Goal: Find specific page/section: Find specific page/section

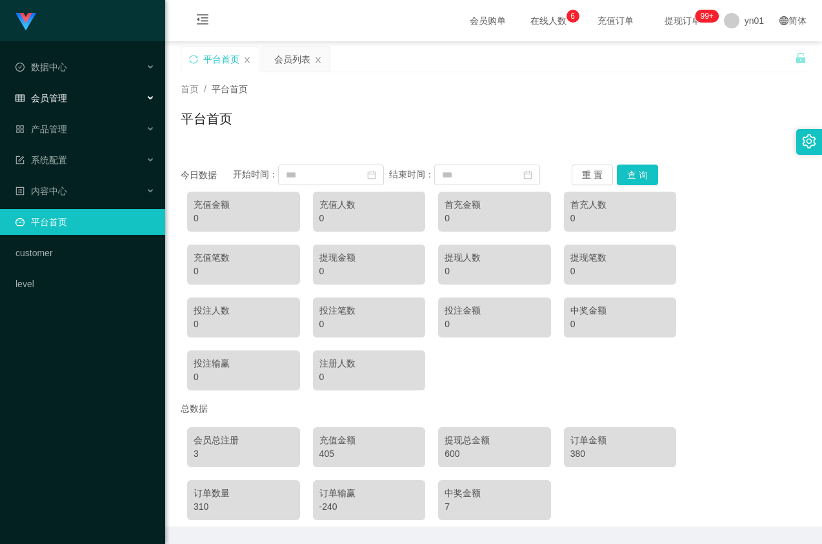
click at [72, 104] on div "会员管理" at bounding box center [82, 98] width 165 height 26
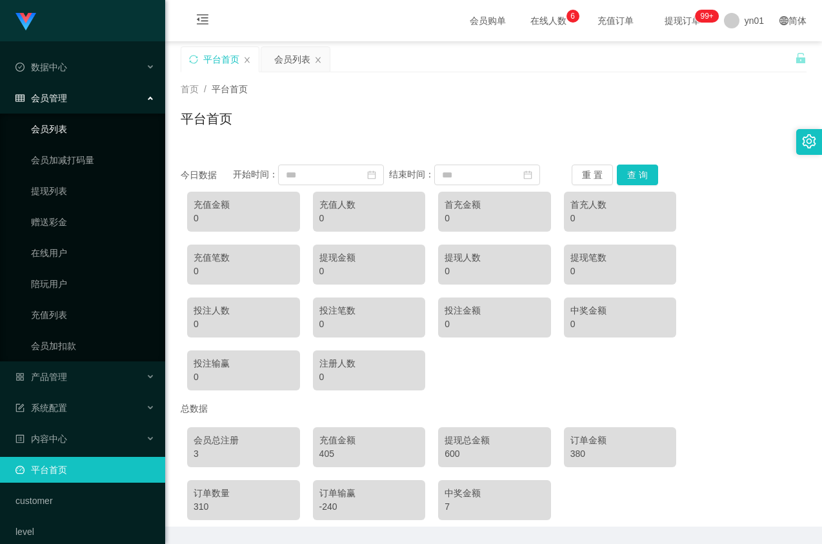
click at [68, 128] on link "会员列表" at bounding box center [93, 129] width 124 height 26
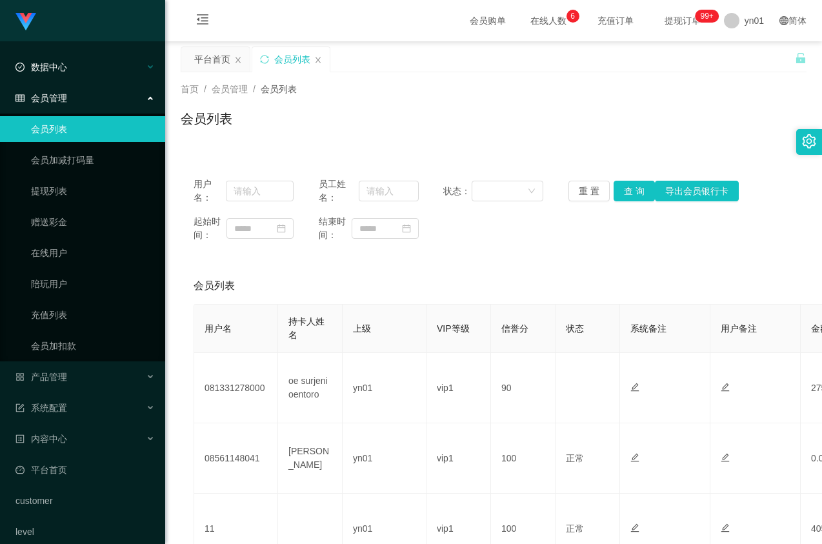
click at [75, 79] on div "数据中心" at bounding box center [82, 67] width 165 height 26
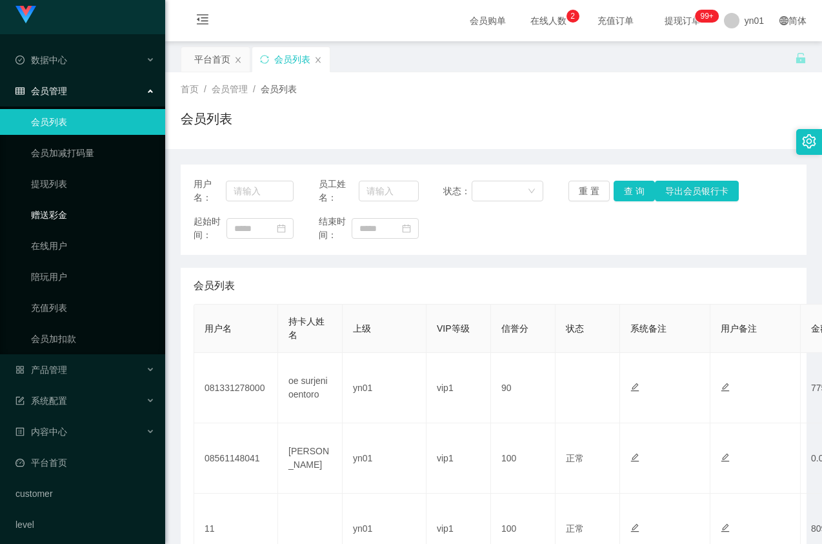
scroll to position [14, 0]
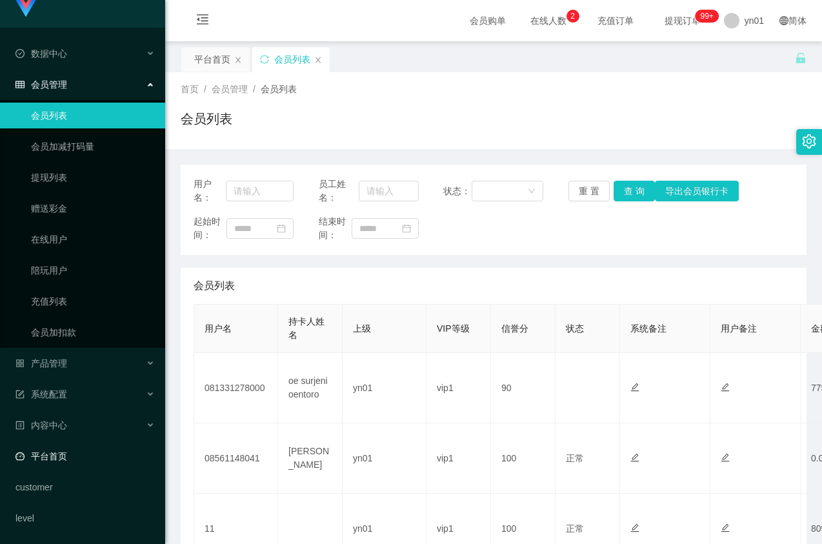
click at [92, 457] on link "平台首页" at bounding box center [84, 456] width 139 height 26
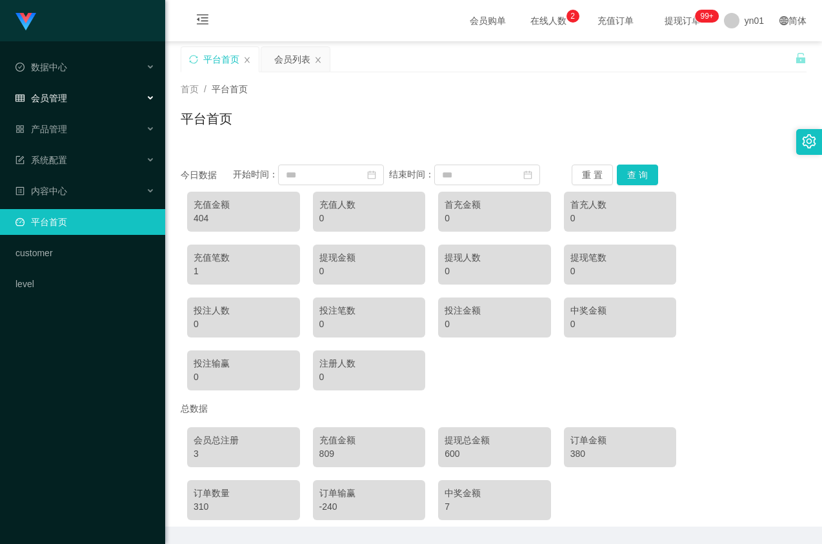
click at [77, 104] on div "会员管理" at bounding box center [82, 98] width 165 height 26
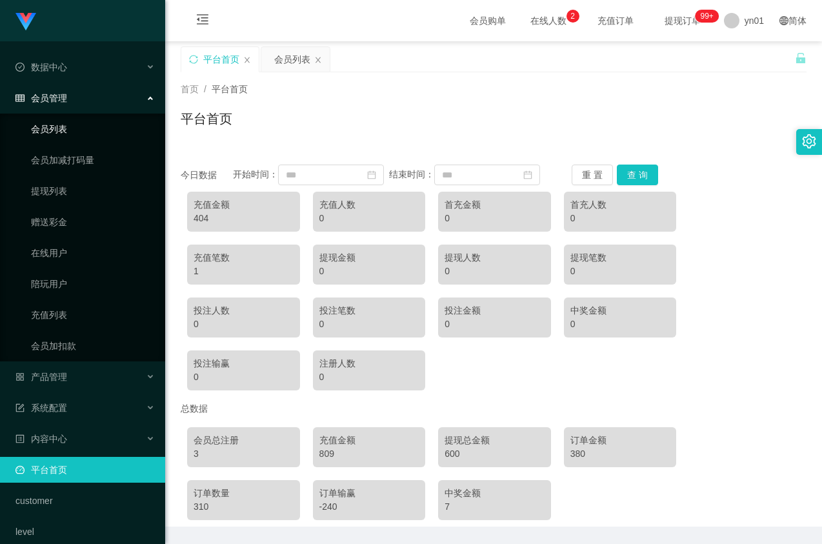
click at [77, 126] on link "会员列表" at bounding box center [93, 129] width 124 height 26
